Goal: Navigation & Orientation: Find specific page/section

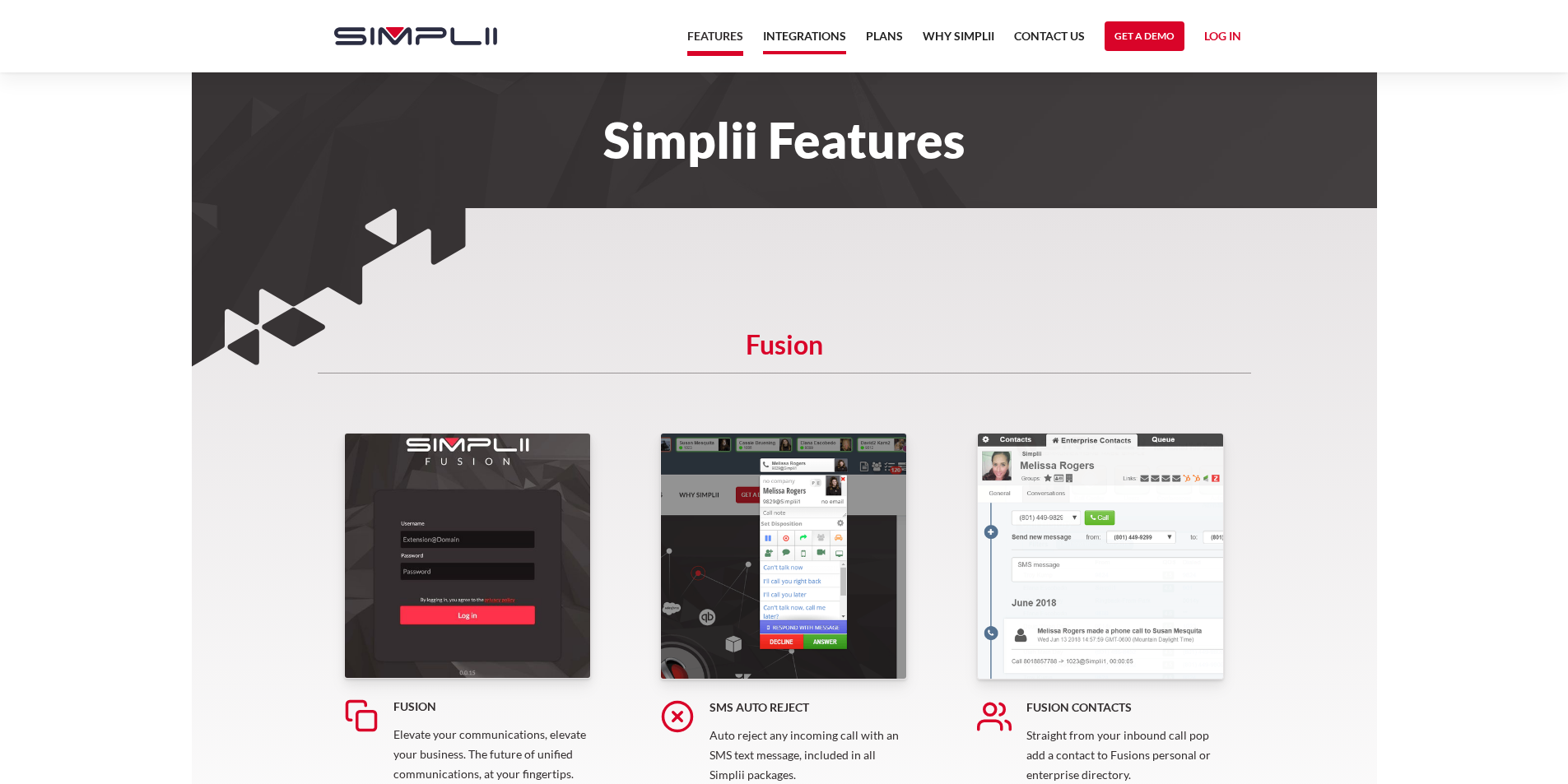
click at [795, 39] on link "Integrations" at bounding box center [804, 39] width 83 height 28
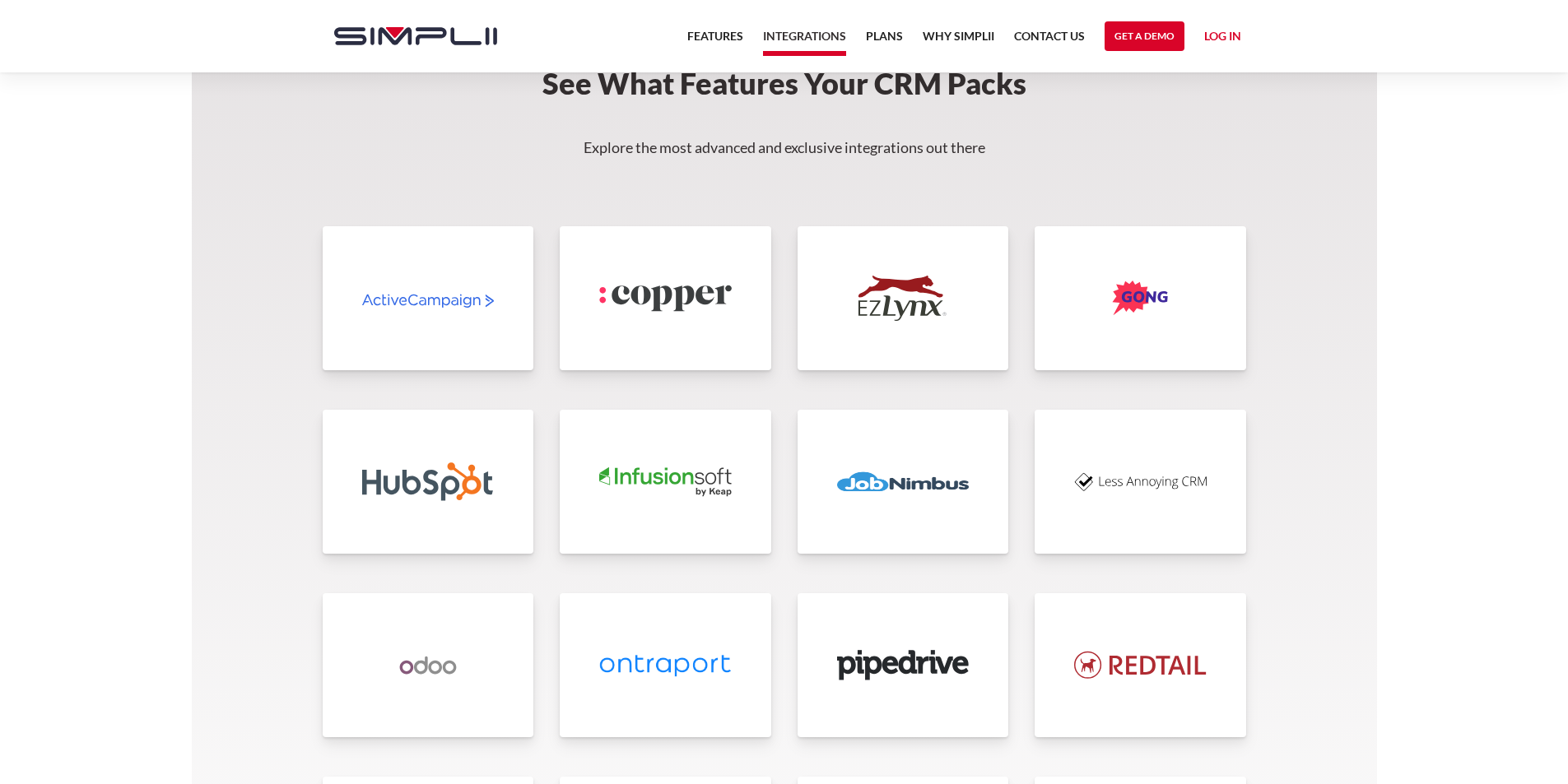
scroll to position [3456, 0]
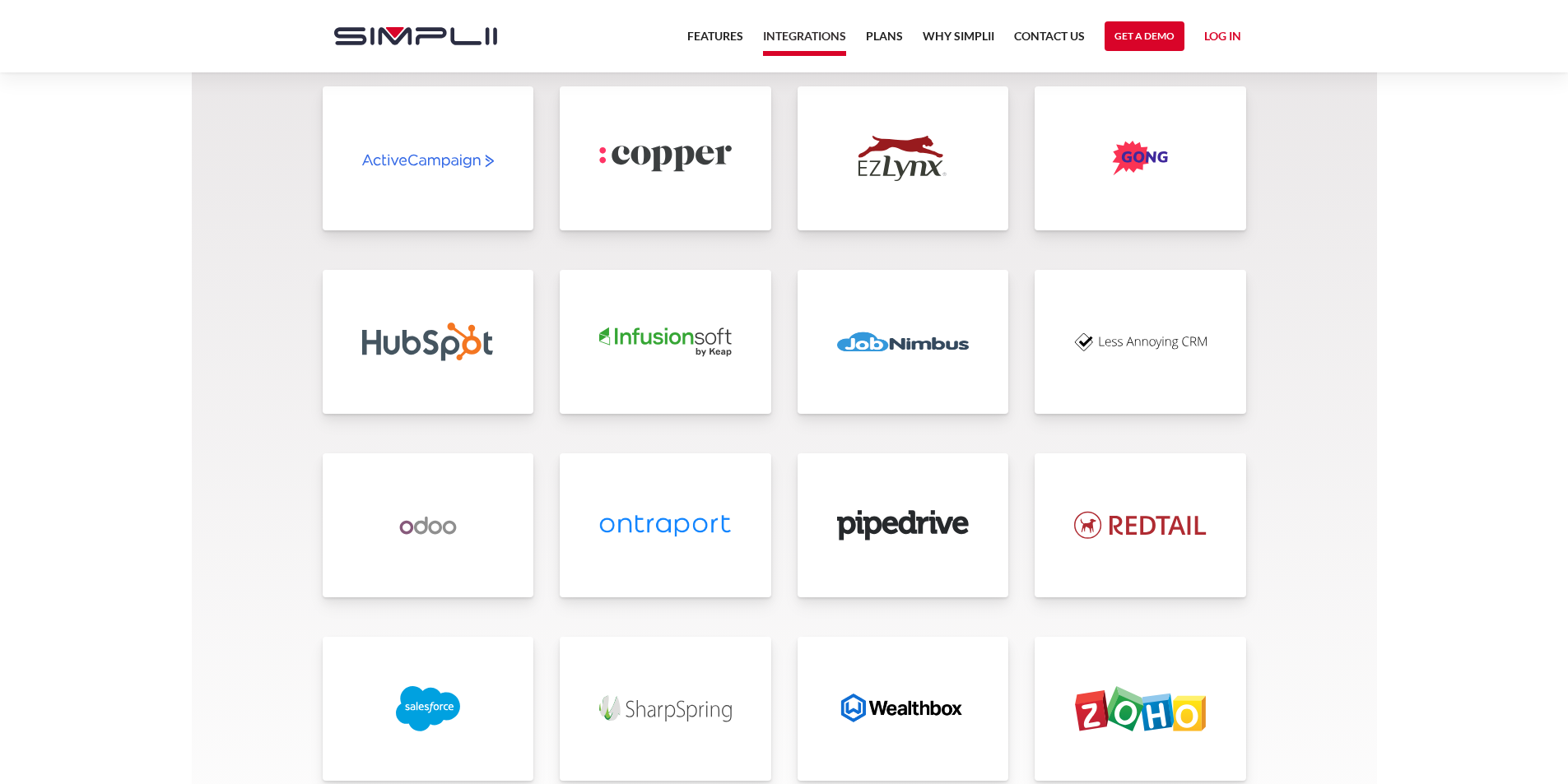
click at [891, 335] on img at bounding box center [904, 342] width 133 height 45
